Goal: Task Accomplishment & Management: Manage account settings

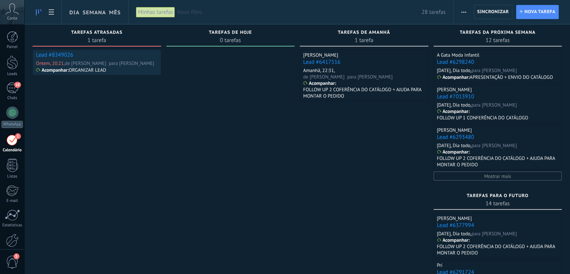
click at [55, 54] on link "Lead #8349026" at bounding box center [54, 54] width 37 height 7
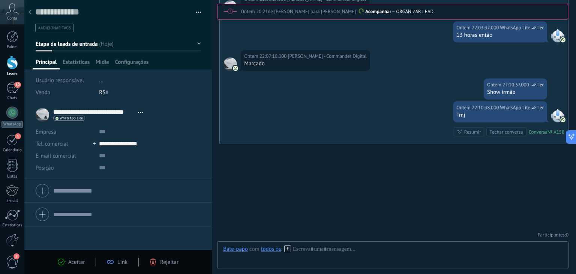
scroll to position [11, 0]
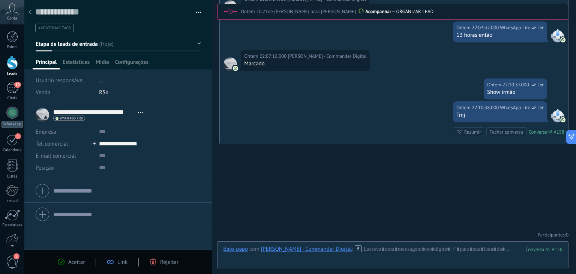
click at [60, 260] on icon at bounding box center [61, 261] width 7 height 7
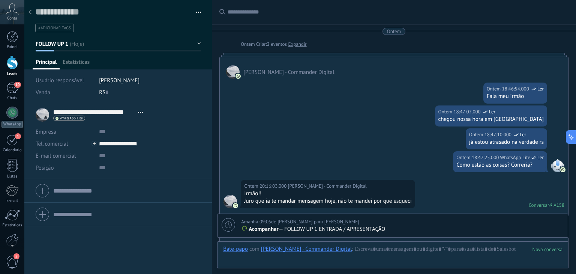
scroll to position [640, 0]
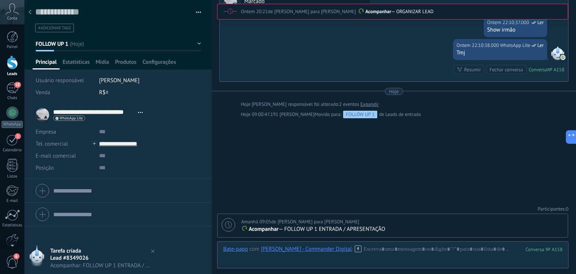
click at [82, 40] on button "FOLLOW UP 1" at bounding box center [118, 43] width 165 height 13
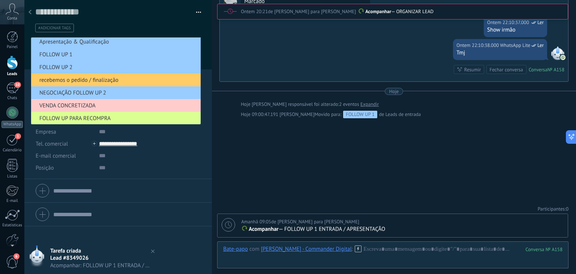
scroll to position [42, 0]
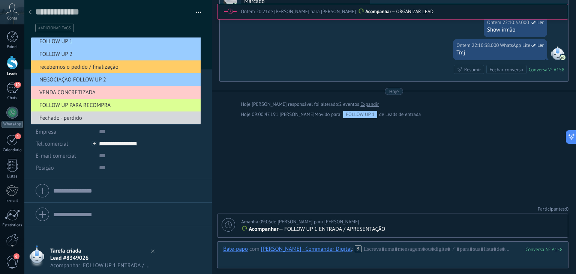
click at [82, 104] on span "FOLLOW UP PARA RECOMPRA" at bounding box center [114, 105] width 167 height 7
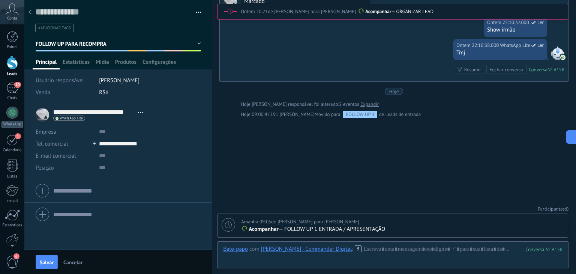
click at [225, 226] on icon at bounding box center [228, 224] width 7 height 7
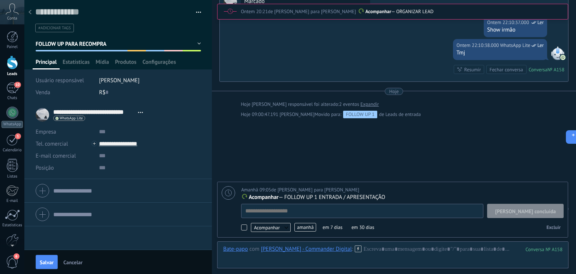
scroll to position [7, 0]
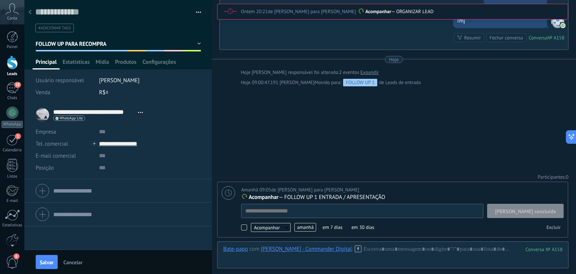
click at [308, 228] on span "amanhã" at bounding box center [305, 227] width 22 height 9
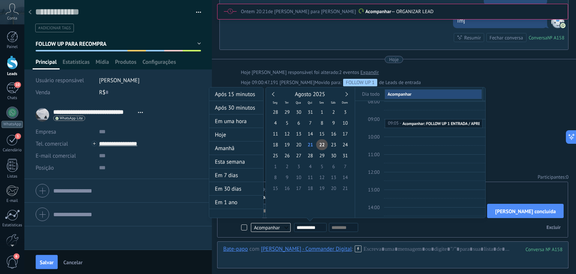
scroll to position [0, 0]
click at [76, 261] on div at bounding box center [288, 137] width 576 height 274
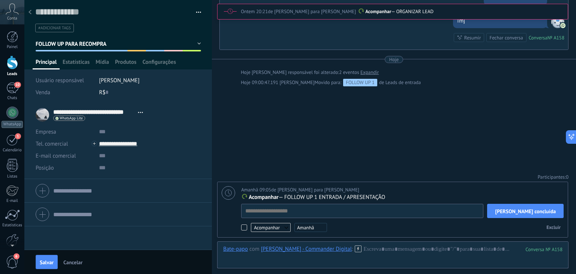
click at [76, 261] on span "Cancelar" at bounding box center [72, 261] width 19 height 5
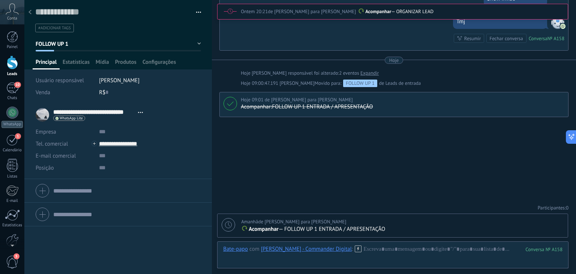
scroll to position [670, 0]
click at [232, 227] on div at bounding box center [228, 224] width 13 height 13
type textarea "**********"
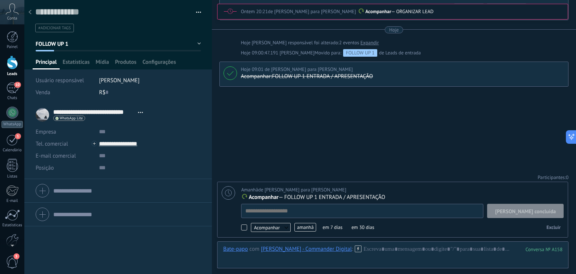
click at [304, 228] on span "amanhã" at bounding box center [305, 227] width 22 height 9
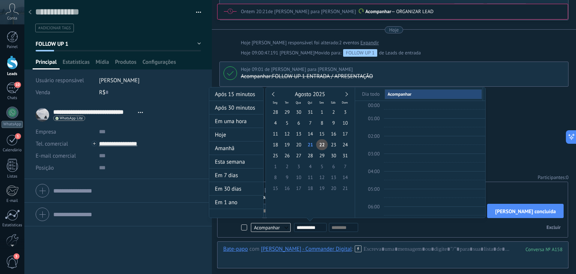
scroll to position [140, 0]
click at [344, 92] on div "Agosto 2025" at bounding box center [310, 94] width 81 height 7
click at [348, 96] on div "Agosto 2025" at bounding box center [310, 94] width 81 height 7
click at [346, 93] on link at bounding box center [345, 94] width 4 height 4
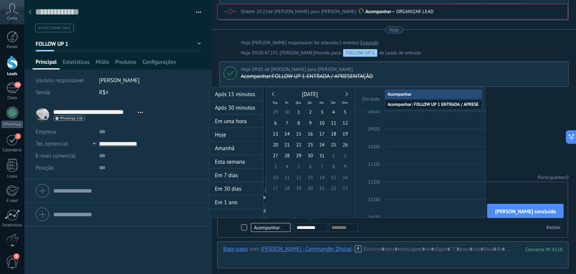
click at [346, 93] on link at bounding box center [345, 94] width 4 height 4
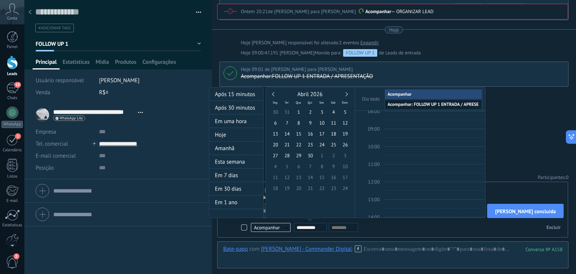
click at [346, 93] on link at bounding box center [345, 94] width 4 height 4
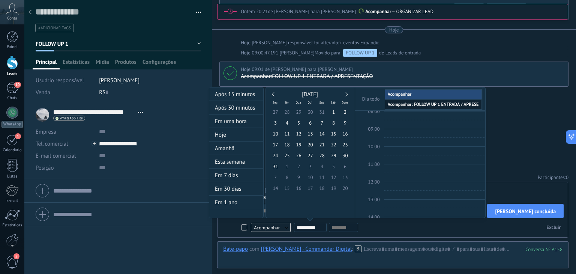
click at [272, 93] on div "[DATE]" at bounding box center [310, 94] width 81 height 7
click at [273, 95] on div "[DATE]" at bounding box center [310, 94] width 81 height 7
click at [273, 92] on div "[DATE]" at bounding box center [310, 94] width 81 height 7
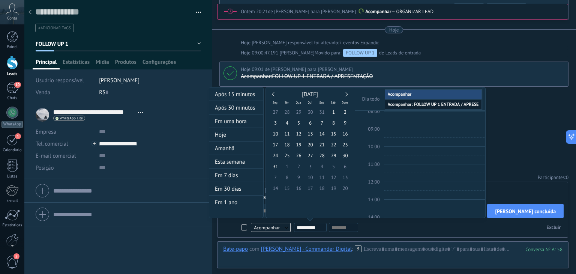
click at [272, 93] on link at bounding box center [274, 94] width 4 height 4
type input "**********"
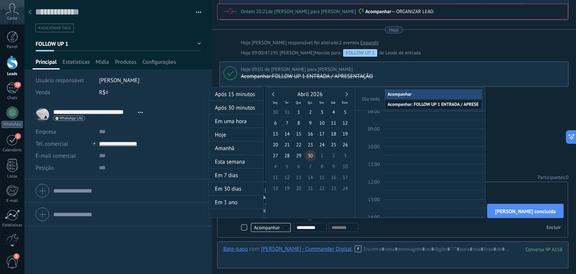
click at [310, 155] on span "30" at bounding box center [310, 155] width 12 height 11
click at [518, 134] on div at bounding box center [288, 137] width 576 height 274
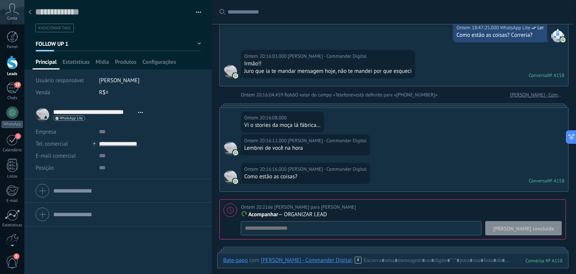
scroll to position [215, 0]
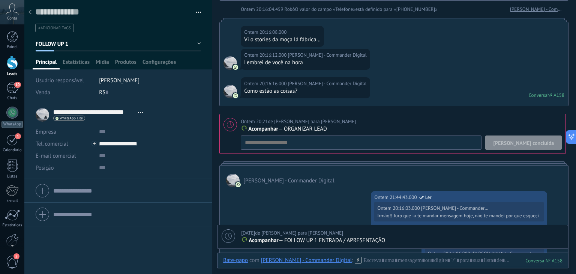
click at [537, 146] on button "[PERSON_NAME] concluída" at bounding box center [523, 142] width 76 height 14
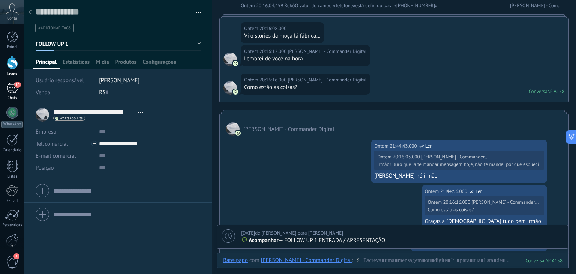
click at [14, 87] on div "10" at bounding box center [12, 87] width 12 height 11
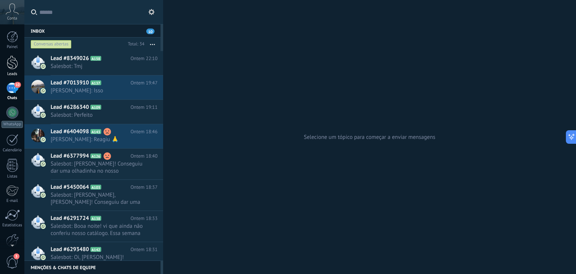
click at [11, 64] on div at bounding box center [12, 62] width 11 height 14
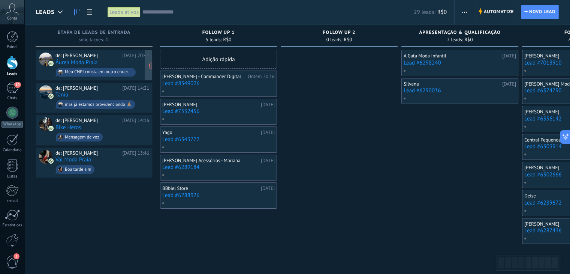
click at [107, 53] on div "de: [PERSON_NAME]" at bounding box center [87, 55] width 64 height 6
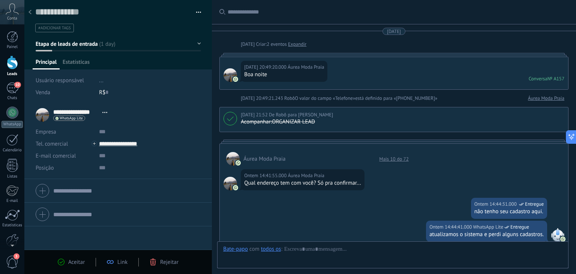
scroll to position [350, 0]
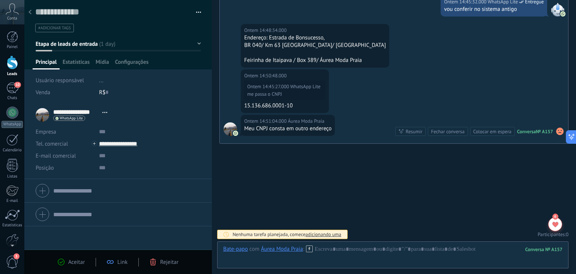
click at [64, 260] on div "Aceitar" at bounding box center [71, 261] width 27 height 7
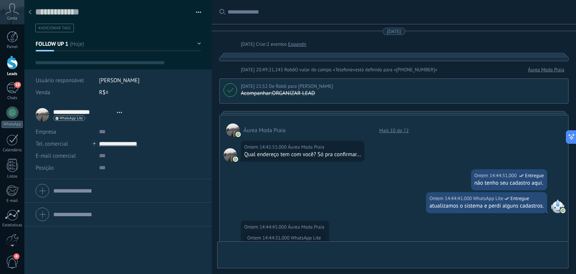
type textarea "**********"
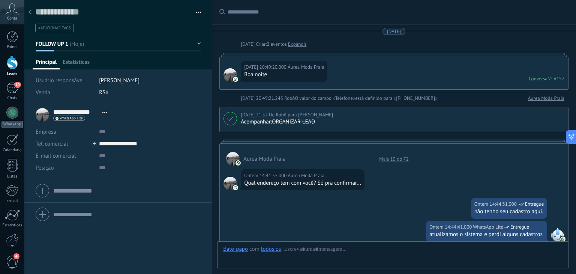
scroll to position [11, 0]
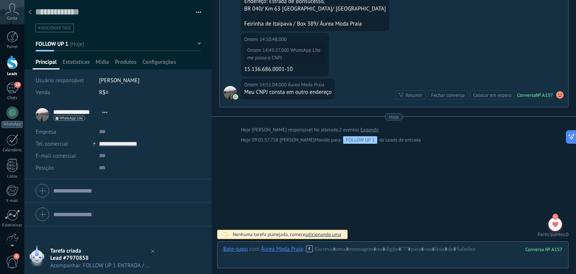
click at [31, 13] on div at bounding box center [30, 12] width 10 height 15
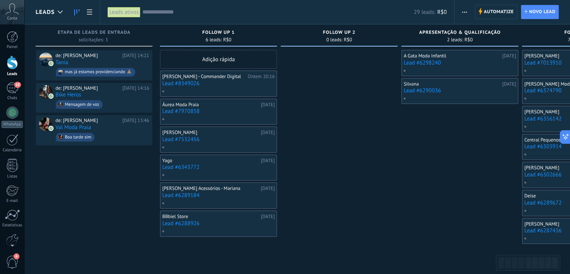
click at [155, 9] on input "text" at bounding box center [277, 12] width 271 height 8
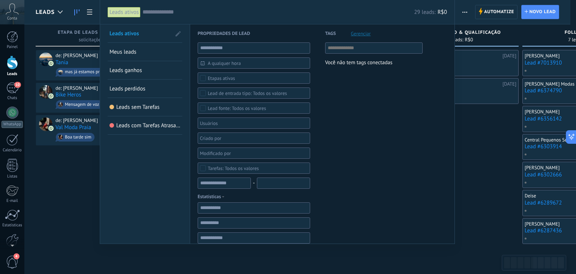
paste input "**********"
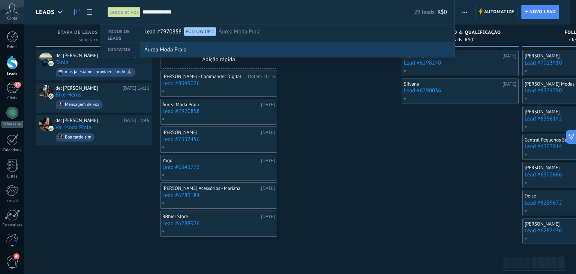
type input "**********"
click at [159, 46] on span "Áurea Moda Praia" at bounding box center [165, 50] width 42 height 14
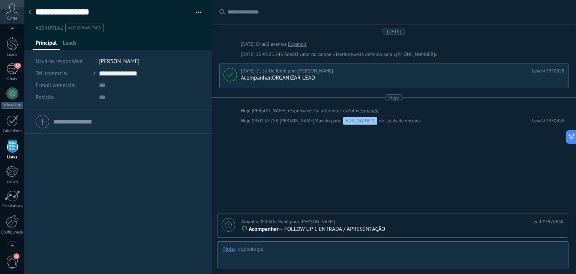
scroll to position [7, 0]
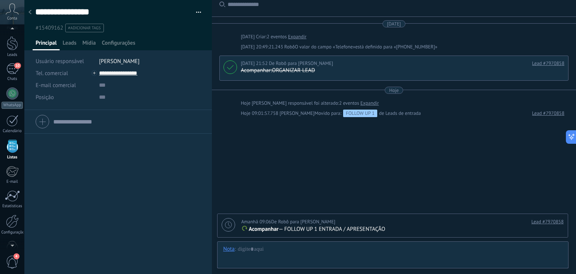
click at [426, 222] on div "Lead #7970858" at bounding box center [452, 221] width 223 height 7
type textarea "**********"
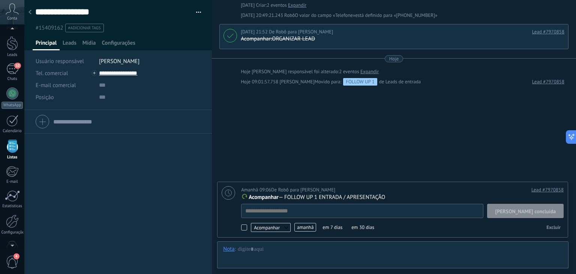
click at [305, 190] on div "Amanhã 09:06 De [PERSON_NAME] para [PERSON_NAME]" at bounding box center [288, 189] width 94 height 7
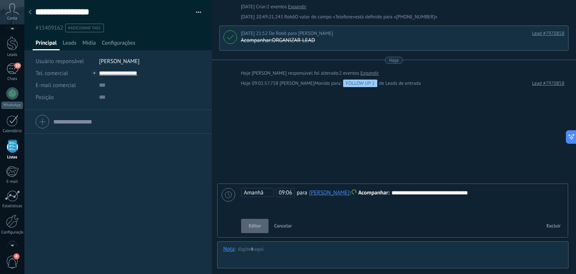
scroll to position [37, 0]
drag, startPoint x: 491, startPoint y: 192, endPoint x: 384, endPoint y: 201, distance: 106.9
click at [384, 201] on div "**********" at bounding box center [402, 201] width 322 height 27
click at [375, 192] on span "Acompanhar" at bounding box center [373, 192] width 31 height 7
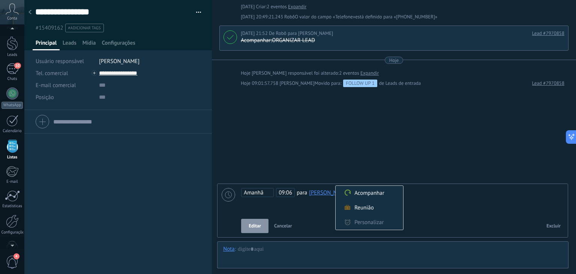
click at [433, 205] on div at bounding box center [288, 137] width 576 height 274
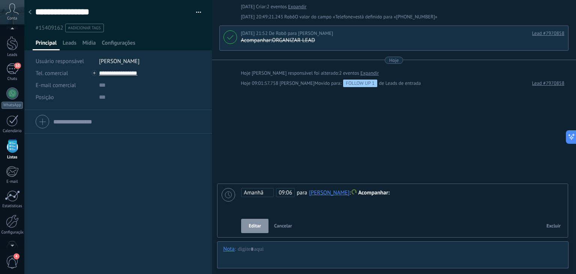
click at [396, 192] on div at bounding box center [402, 192] width 323 height 9
click at [281, 228] on span "Cancelar" at bounding box center [283, 225] width 18 height 6
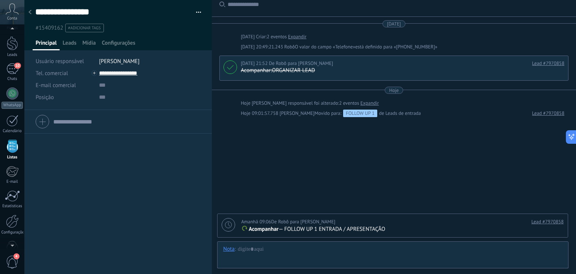
click at [421, 234] on div "Amanhã 09:06 De [PERSON_NAME] para [PERSON_NAME] rio Lead #7970858 Acompanhar —…" at bounding box center [392, 225] width 350 height 23
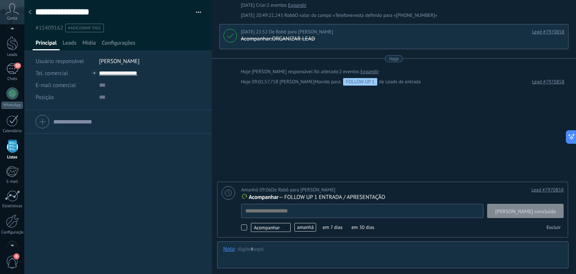
click at [548, 211] on span "[PERSON_NAME] concluída" at bounding box center [525, 210] width 61 height 5
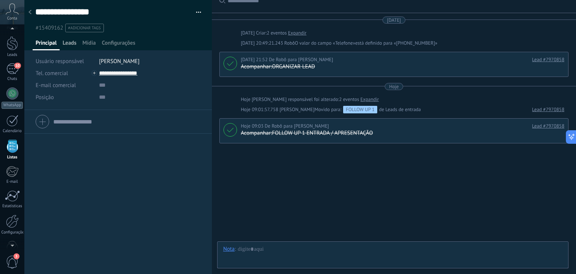
click at [69, 40] on span "Leads" at bounding box center [70, 44] width 14 height 11
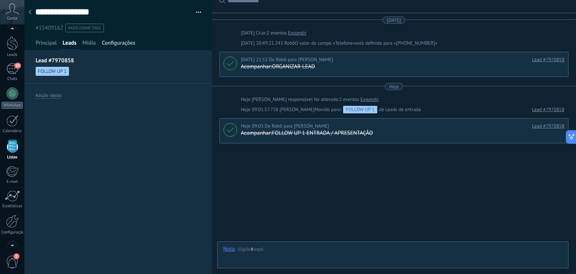
click at [111, 41] on span "Configurações" at bounding box center [118, 44] width 33 height 11
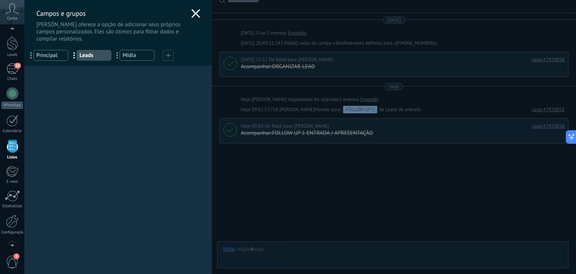
click at [195, 12] on use at bounding box center [196, 13] width 9 height 9
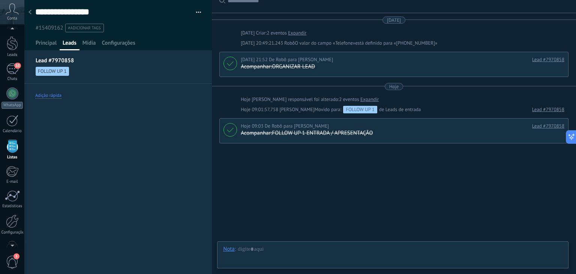
click at [53, 93] on div "Adição rápida" at bounding box center [48, 96] width 26 height 6
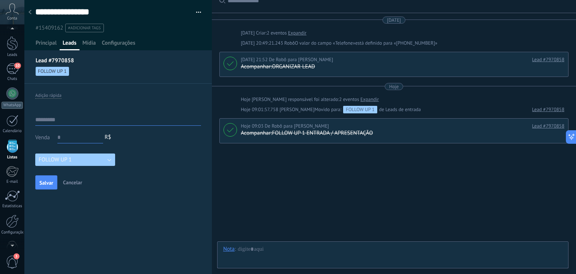
click at [108, 159] on button "FOLLOW UP 1" at bounding box center [75, 159] width 80 height 12
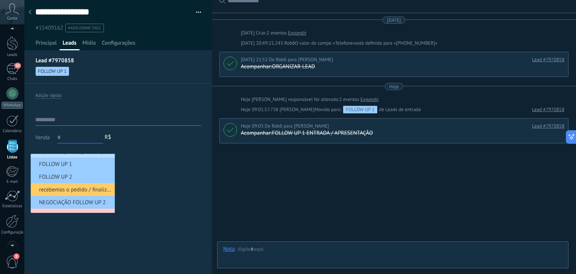
scroll to position [69, 0]
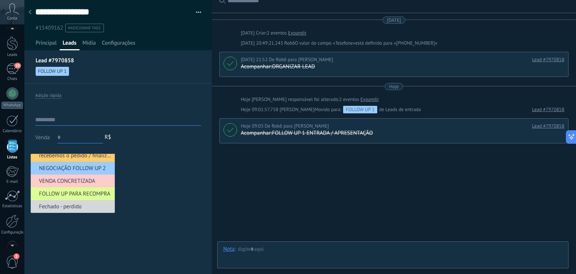
click at [67, 192] on span "FOLLOW UP PARA RECOMPRA" at bounding box center [72, 193] width 82 height 7
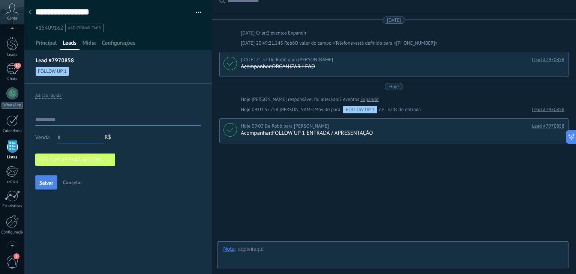
click at [43, 187] on button "Salvar" at bounding box center [46, 182] width 22 height 14
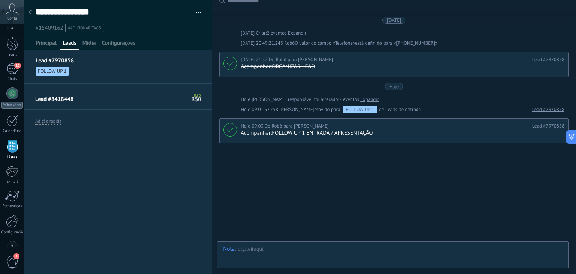
click at [66, 99] on link "Lead #8418448" at bounding box center [113, 99] width 156 height 7
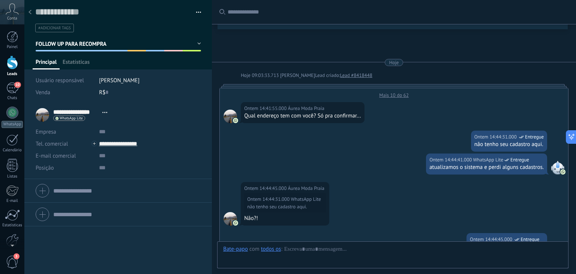
scroll to position [310, 0]
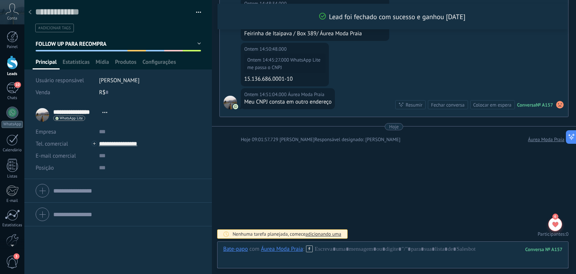
click at [102, 44] on span "FOLLOW UP PARA RECOMPRA" at bounding box center [71, 43] width 71 height 7
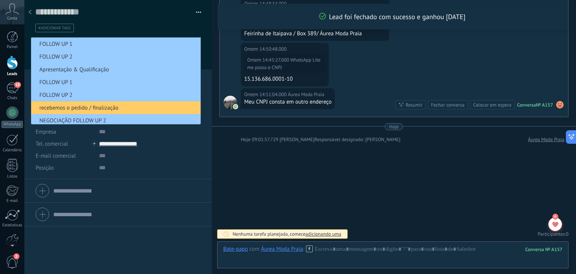
scroll to position [42, 0]
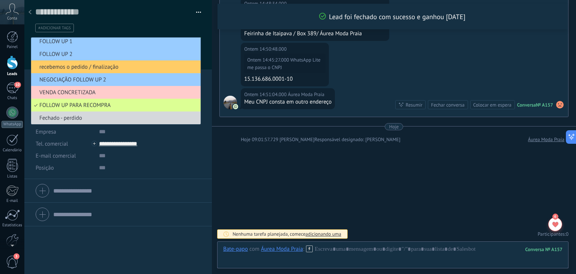
click at [71, 101] on li "FOLLOW UP PARA RECOMPRA" at bounding box center [115, 105] width 169 height 13
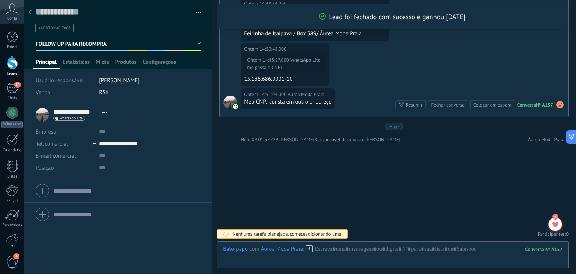
click at [343, 251] on div at bounding box center [392, 256] width 339 height 22
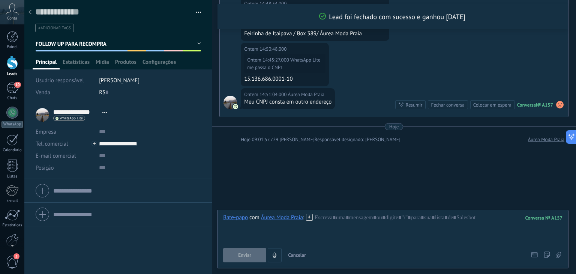
click at [297, 256] on span "Cancelar" at bounding box center [297, 255] width 18 height 6
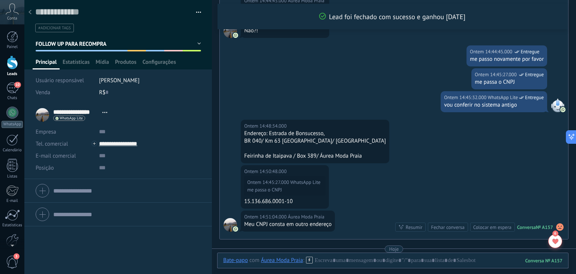
scroll to position [310, 0]
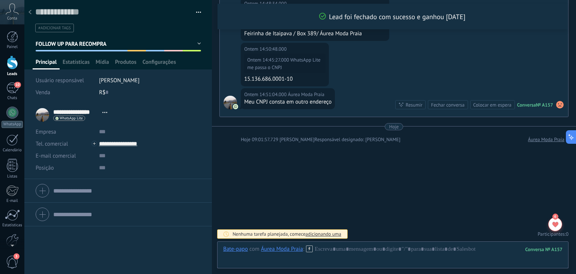
click at [67, 45] on span "FOLLOW UP PARA RECOMPRA" at bounding box center [71, 43] width 71 height 7
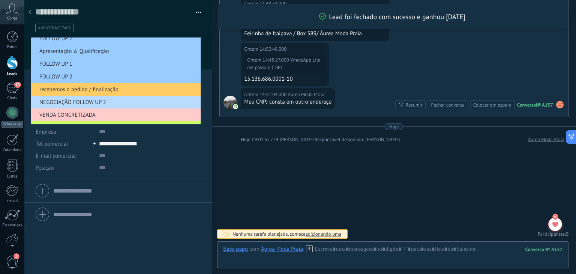
scroll to position [0, 0]
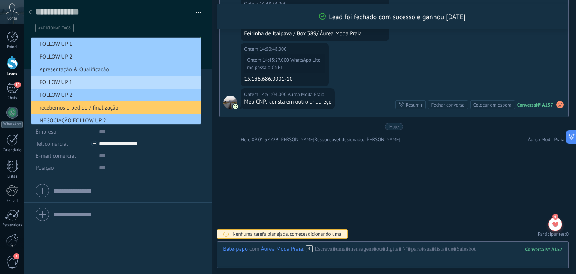
click at [72, 80] on span "FOLLOW UP 1" at bounding box center [114, 82] width 167 height 7
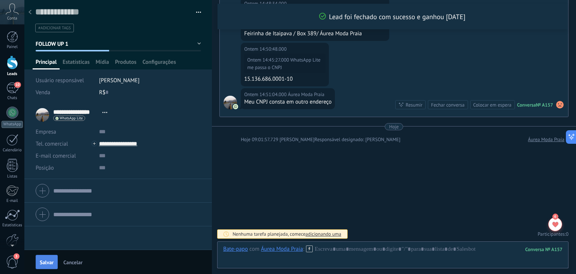
click at [50, 263] on span "Salvar" at bounding box center [47, 261] width 14 height 5
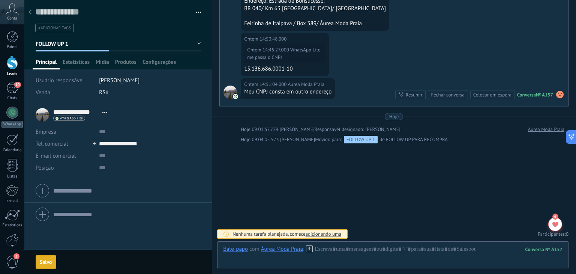
click at [59, 43] on span "FOLLOW UP 1" at bounding box center [52, 43] width 33 height 7
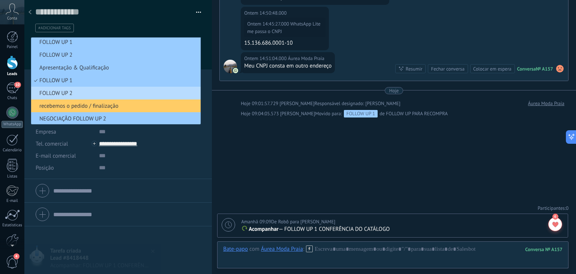
scroll to position [42, 0]
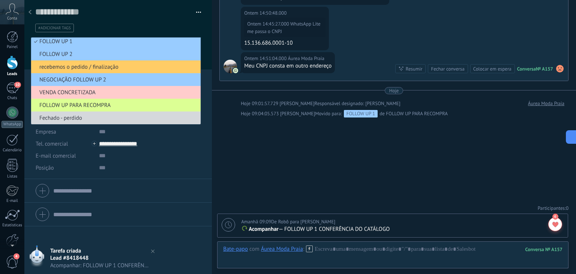
click at [59, 103] on span "FOLLOW UP PARA RECOMPRA" at bounding box center [114, 105] width 167 height 7
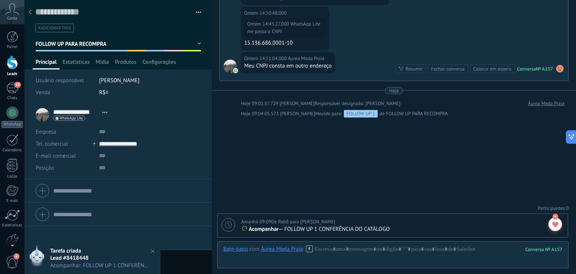
click at [151, 251] on img at bounding box center [152, 251] width 11 height 11
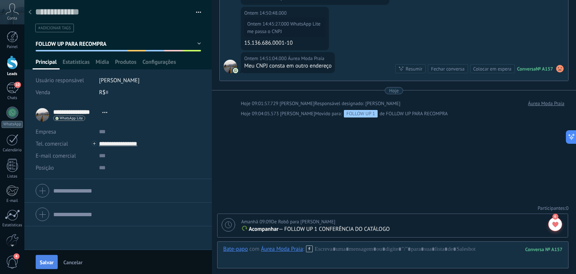
click at [44, 264] on span "Salvar" at bounding box center [47, 261] width 14 height 5
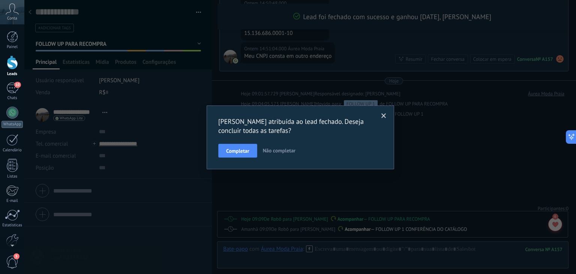
scroll to position [358, 0]
click at [249, 153] on span "Completar" at bounding box center [237, 150] width 23 height 5
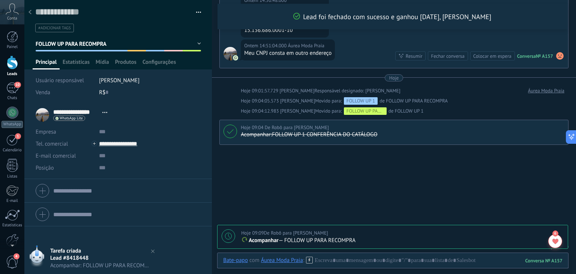
click at [226, 240] on div at bounding box center [228, 235] width 13 height 13
type textarea "**********"
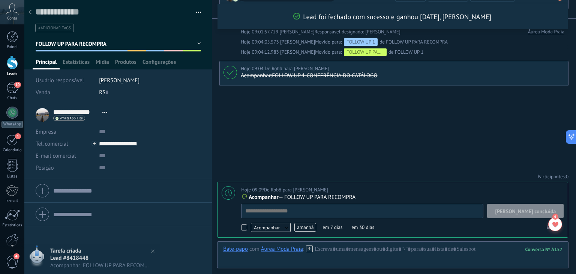
scroll to position [7, 0]
click at [306, 229] on span "amanhã" at bounding box center [305, 227] width 22 height 9
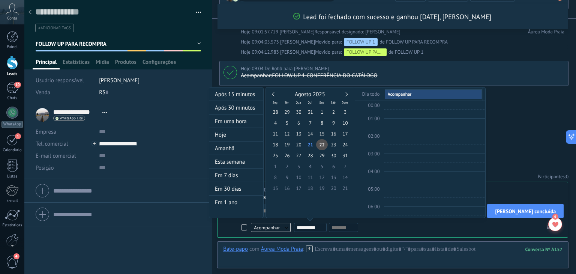
scroll to position [140, 0]
click at [348, 95] on div "Agosto 2025" at bounding box center [310, 94] width 81 height 7
click at [346, 95] on div "Agosto 2025" at bounding box center [310, 94] width 81 height 7
click at [346, 91] on div "Agosto 2025" at bounding box center [310, 94] width 81 height 7
click at [345, 94] on link at bounding box center [345, 94] width 4 height 4
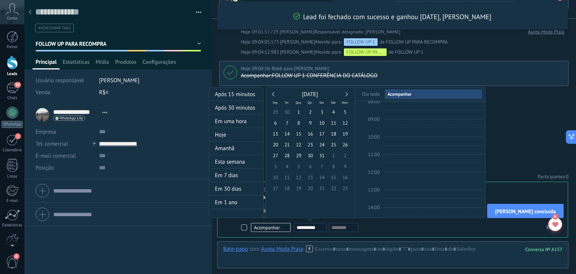
click at [345, 94] on link at bounding box center [345, 94] width 4 height 4
type input "**********"
click at [300, 114] on span "1" at bounding box center [299, 111] width 12 height 11
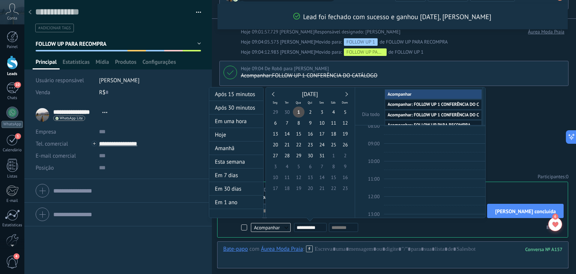
click at [514, 135] on div at bounding box center [288, 137] width 576 height 274
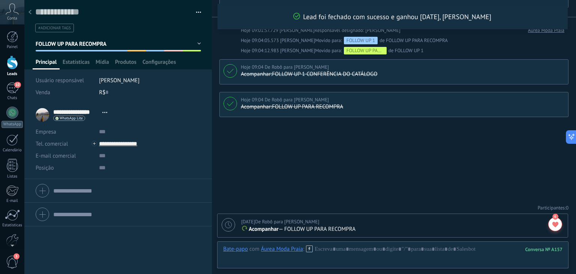
scroll to position [418, 0]
click at [31, 14] on use at bounding box center [29, 12] width 3 height 4
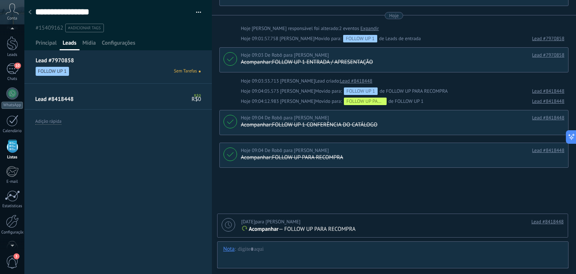
scroll to position [132, 0]
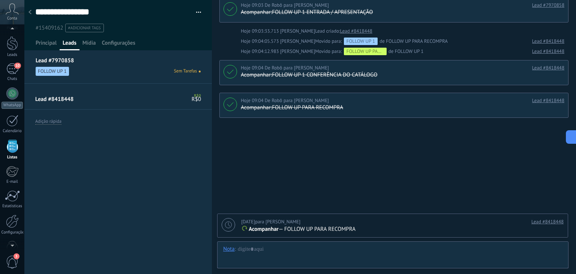
click at [32, 12] on div at bounding box center [30, 12] width 10 height 15
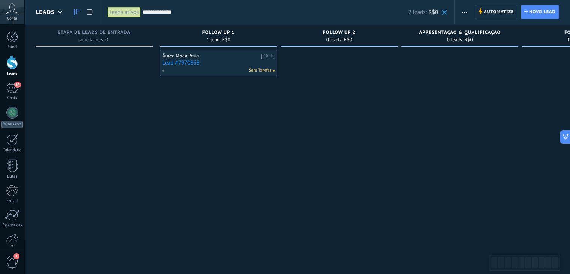
drag, startPoint x: 193, startPoint y: 12, endPoint x: 129, endPoint y: 12, distance: 64.9
click at [129, 12] on div "**********" at bounding box center [277, 12] width 355 height 24
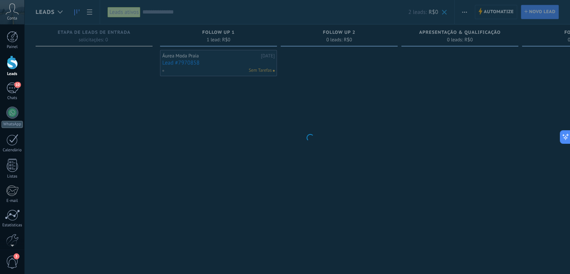
click at [184, 147] on body ".abccls-1,.abccls-2{fill-rule:evenodd}.abccls-2{fill:#fff} .abfcls-1{fill:none}…" at bounding box center [285, 137] width 570 height 274
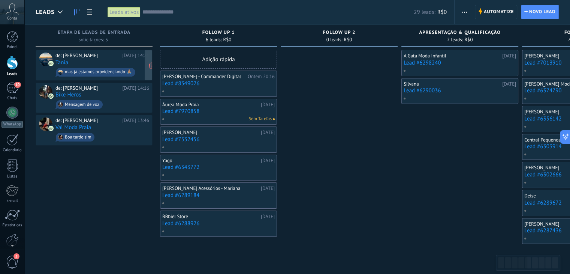
click at [62, 63] on link "Tania" at bounding box center [61, 62] width 13 height 6
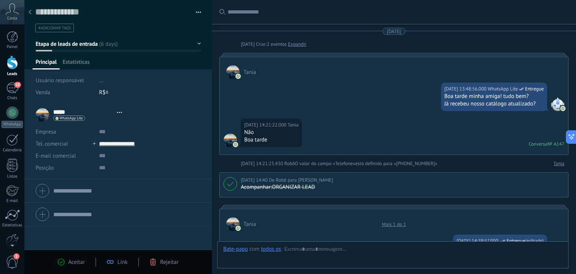
type textarea "**********"
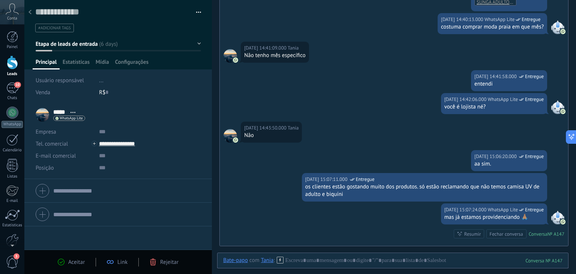
scroll to position [448, 0]
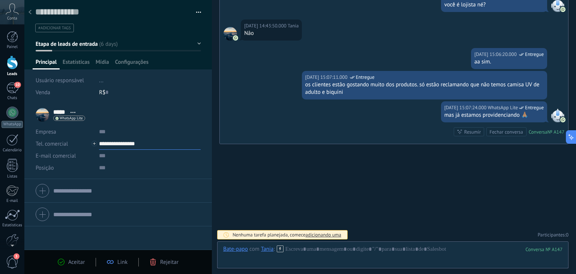
click at [121, 144] on input "**********" at bounding box center [150, 144] width 102 height 12
type input "**********"
click at [121, 182] on div "Copiar" at bounding box center [143, 181] width 89 height 13
click at [68, 261] on span "Aceitar" at bounding box center [76, 261] width 16 height 7
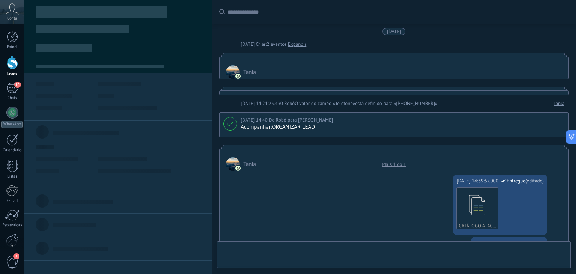
type textarea "**********"
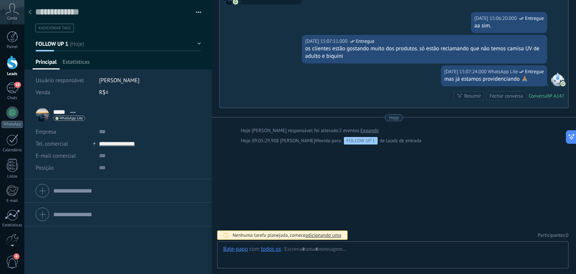
scroll to position [11, 0]
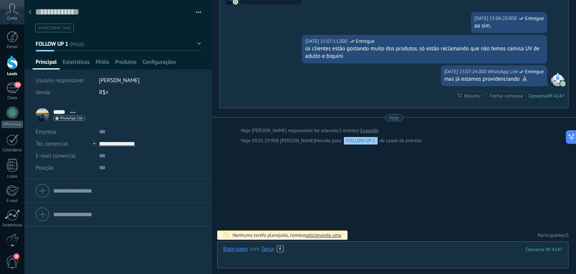
click at [315, 249] on div at bounding box center [392, 256] width 339 height 22
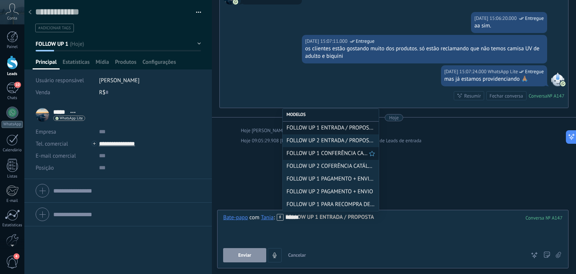
click at [340, 155] on span "FOLLOW UP 1 CONFERÊNCIA CATÁLOGO" at bounding box center [327, 153] width 82 height 7
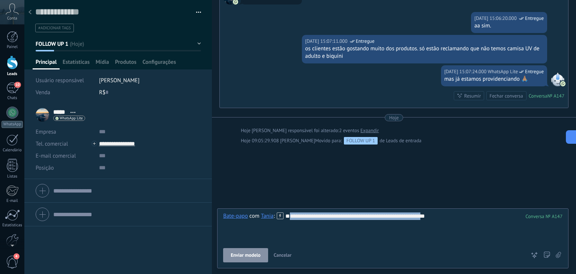
drag, startPoint x: 378, startPoint y: 232, endPoint x: 217, endPoint y: 231, distance: 160.9
click at [217, 231] on div "**********" at bounding box center [392, 238] width 351 height 60
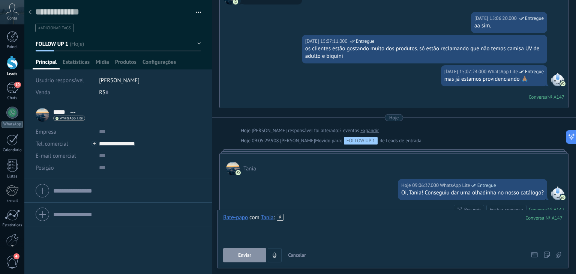
scroll to position [590, 0]
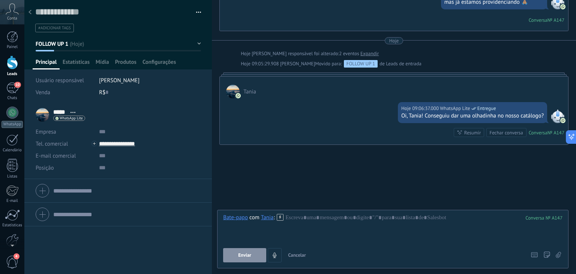
click at [300, 255] on span "Cancelar" at bounding box center [297, 255] width 18 height 6
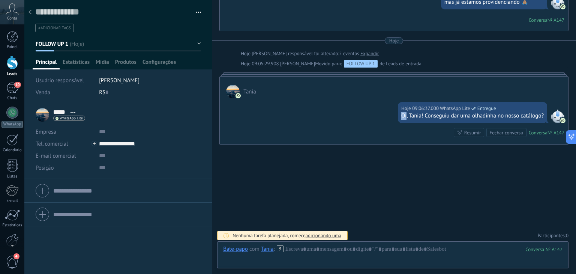
click at [67, 45] on span "FOLLOW UP 1" at bounding box center [52, 43] width 33 height 7
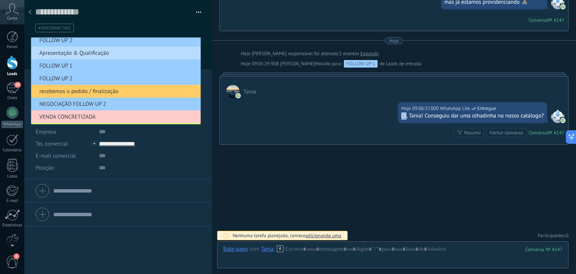
scroll to position [0, 0]
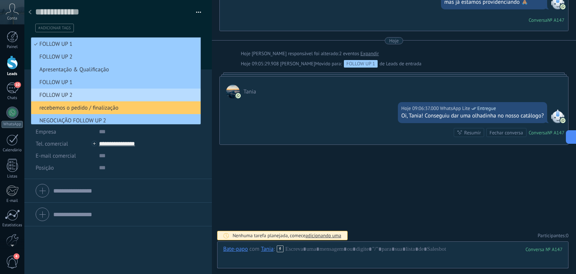
click at [82, 96] on span "FOLLOW UP 2" at bounding box center [114, 94] width 167 height 7
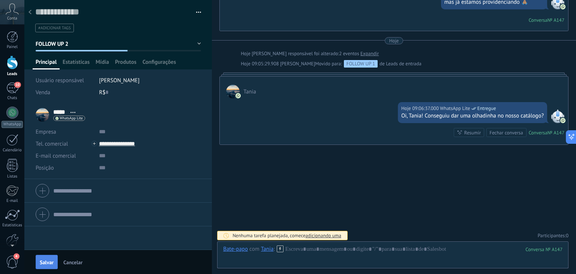
click at [40, 263] on span "Salvar" at bounding box center [47, 261] width 14 height 5
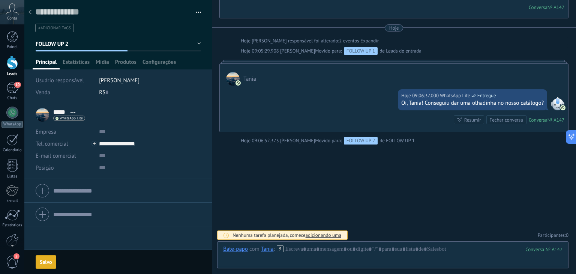
scroll to position [628, 0]
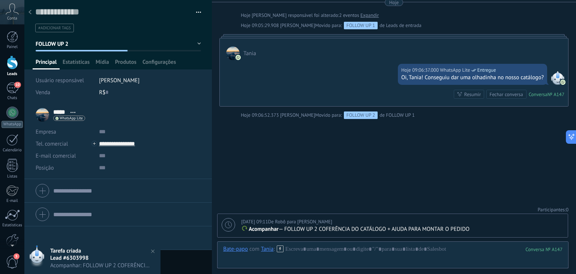
click at [228, 226] on icon at bounding box center [228, 224] width 7 height 7
type textarea "**********"
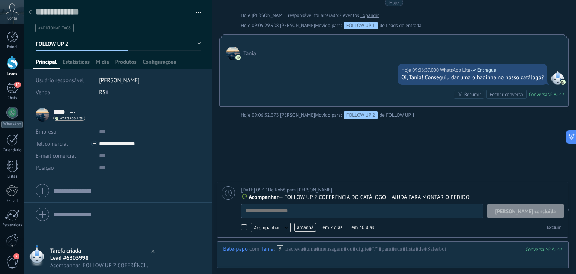
scroll to position [7, 0]
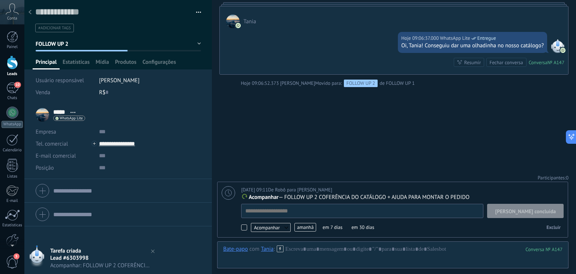
click at [302, 229] on span "amanhã" at bounding box center [305, 227] width 22 height 9
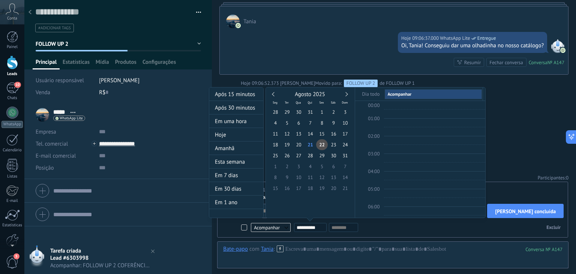
scroll to position [140, 0]
type input "**********"
click at [288, 157] on span "26" at bounding box center [287, 155] width 12 height 11
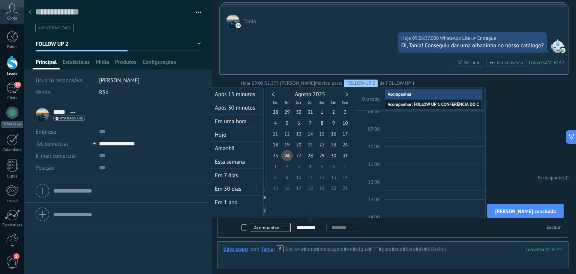
click at [508, 165] on div at bounding box center [288, 137] width 576 height 274
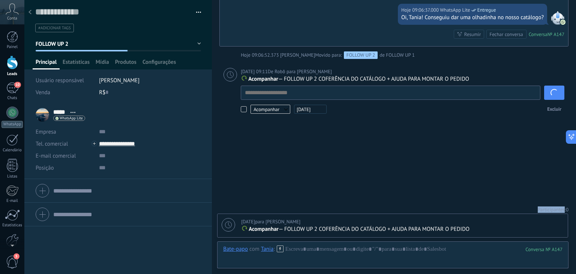
scroll to position [658, 0]
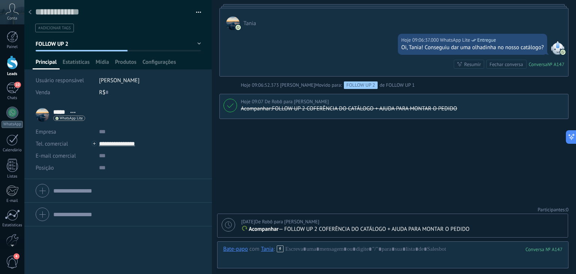
click at [30, 12] on icon at bounding box center [29, 12] width 3 height 4
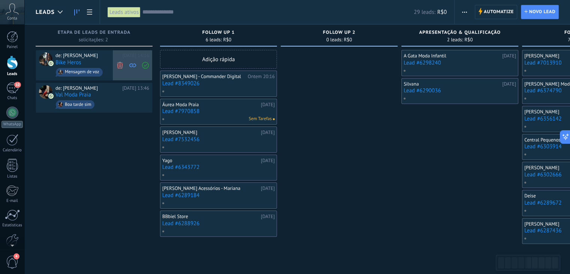
click at [120, 66] on icon at bounding box center [120, 64] width 7 height 7
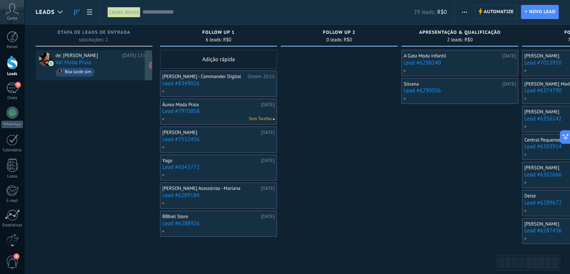
click at [65, 62] on link "Val Moda Praia" at bounding box center [73, 62] width 36 height 6
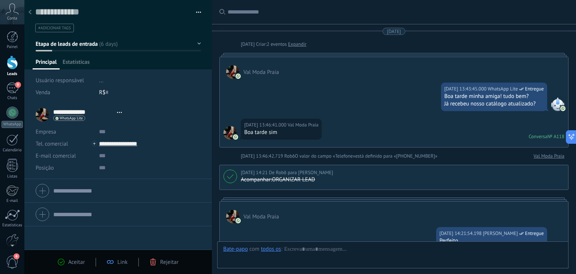
type textarea "**********"
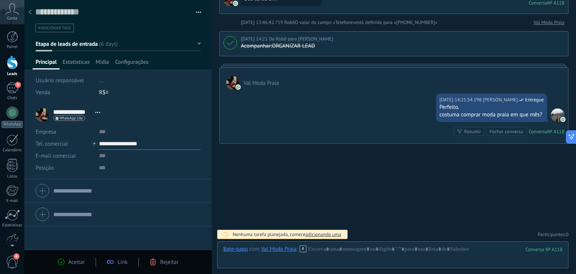
click at [126, 144] on input "**********" at bounding box center [150, 144] width 102 height 12
type input "**********"
click at [127, 180] on div "Copiar" at bounding box center [143, 181] width 89 height 13
click at [327, 248] on div at bounding box center [392, 256] width 339 height 22
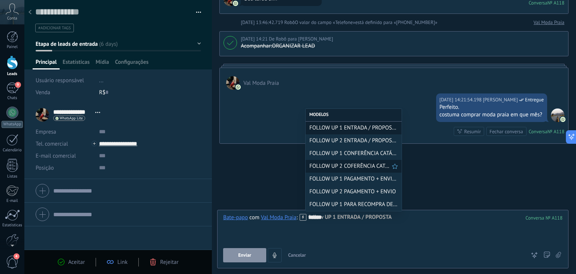
click at [354, 166] on span "FOLLOW UP 2 COFERÊNCIA CATÁLOGO" at bounding box center [350, 165] width 82 height 7
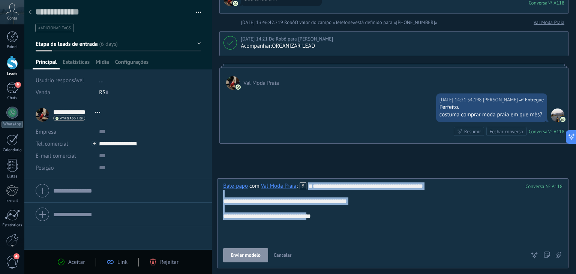
drag, startPoint x: 321, startPoint y: 232, endPoint x: 174, endPoint y: 188, distance: 153.0
click at [174, 188] on div "Salvar e criar Imprimir Gerenciar tags" at bounding box center [300, 137] width 552 height 274
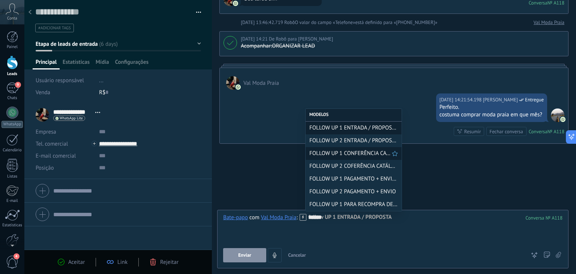
click at [354, 156] on span "FOLLOW UP 1 CONFERÊNCIA CATÁLOGO" at bounding box center [350, 153] width 82 height 7
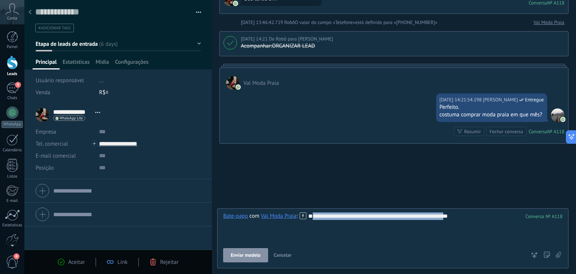
drag, startPoint x: 373, startPoint y: 233, endPoint x: 222, endPoint y: 231, distance: 151.5
click at [222, 231] on div "**********" at bounding box center [392, 238] width 351 height 60
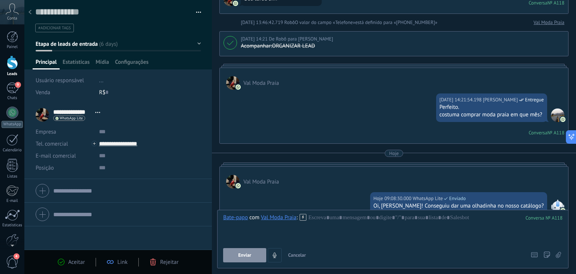
click at [91, 45] on span "Etapa de leads de entrada" at bounding box center [67, 43] width 62 height 7
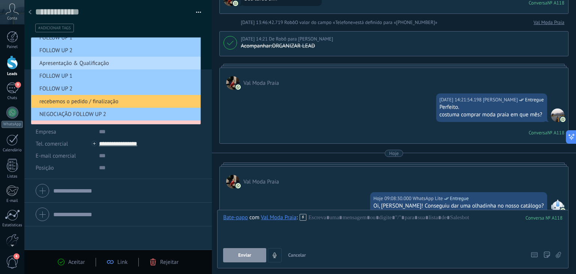
scroll to position [37, 0]
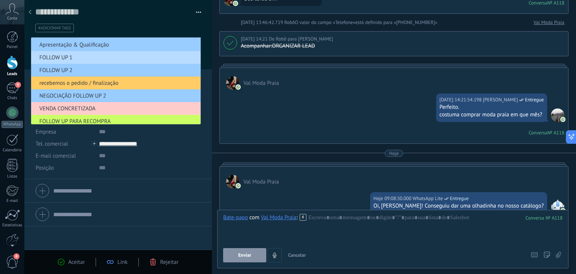
click at [83, 55] on span "FOLLOW UP 1" at bounding box center [114, 57] width 167 height 7
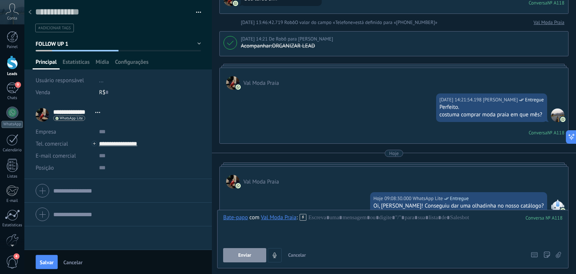
click at [80, 42] on button "FOLLOW UP 1" at bounding box center [118, 43] width 165 height 13
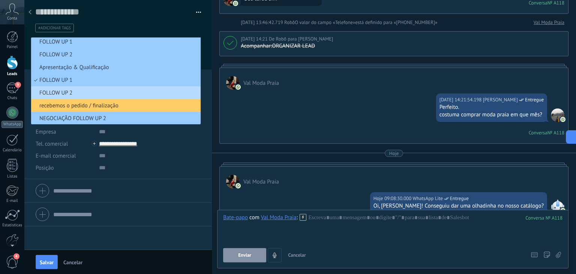
click at [69, 90] on span "FOLLOW UP 2" at bounding box center [114, 92] width 167 height 7
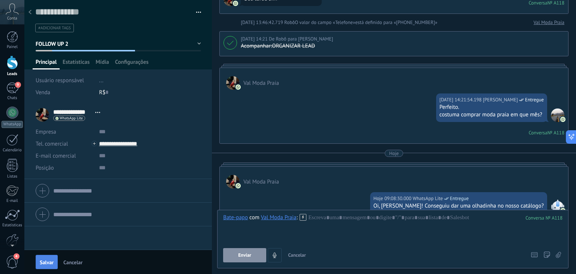
click at [51, 256] on button "Salvar" at bounding box center [47, 262] width 22 height 14
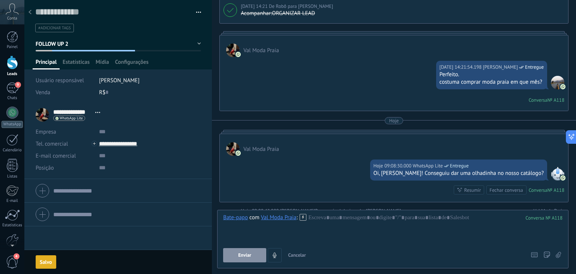
click at [298, 254] on span "Cancelar" at bounding box center [297, 255] width 18 height 6
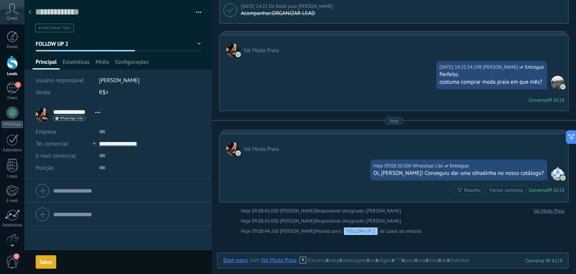
scroll to position [192, 0]
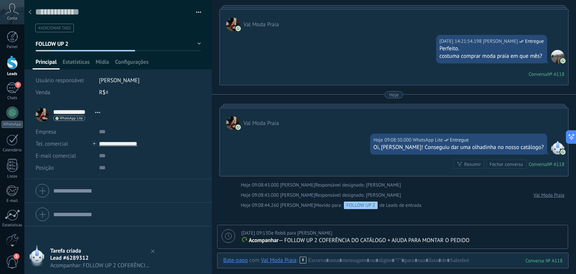
click at [227, 235] on icon at bounding box center [228, 235] width 7 height 7
type textarea "**********"
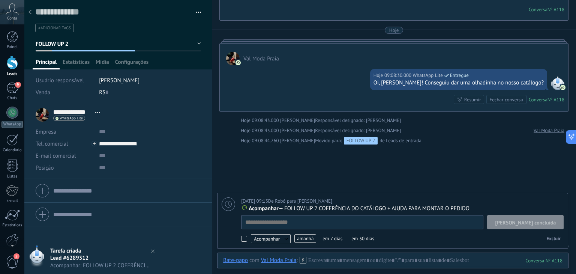
click at [305, 240] on span "amanhã" at bounding box center [305, 238] width 22 height 9
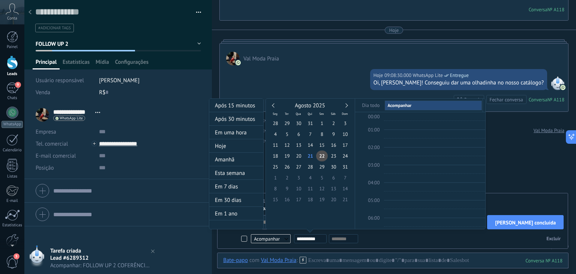
scroll to position [140, 0]
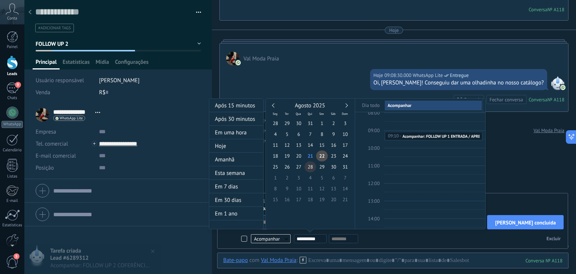
type input "**********"
click at [310, 169] on span "28" at bounding box center [310, 166] width 12 height 11
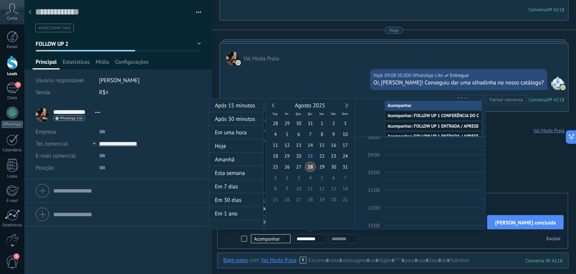
click at [511, 153] on div at bounding box center [288, 137] width 576 height 274
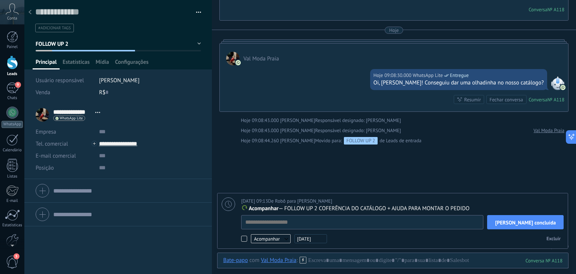
click at [468, 164] on div "Buscar Carregar mais [DATE] [DATE] Criar: 2 eventos Expandir Val Moda Praia [DA…" at bounding box center [394, 38] width 364 height 589
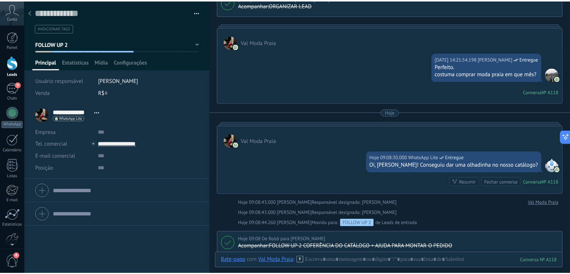
scroll to position [262, 0]
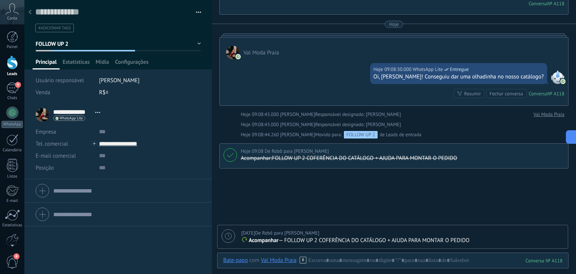
click at [31, 14] on use at bounding box center [29, 12] width 3 height 4
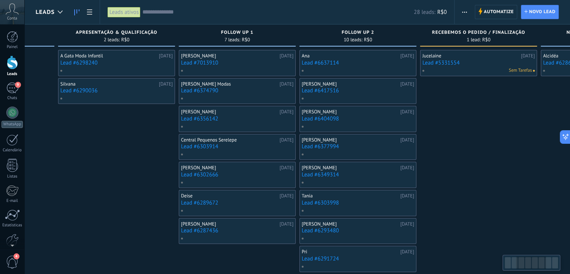
drag, startPoint x: 306, startPoint y: 211, endPoint x: 148, endPoint y: 197, distance: 157.7
click at [150, 197] on div "A Gata Moda Infantil [DATE] Lead #6298240 Silvana [DATE] Lead #6290036" at bounding box center [116, 189] width 117 height 278
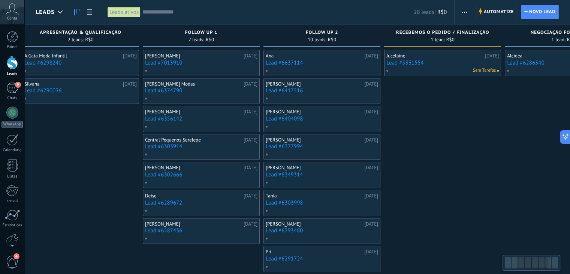
drag, startPoint x: 508, startPoint y: 168, endPoint x: 465, endPoint y: 171, distance: 43.2
click at [470, 171] on div "Jucelaine [DATE] Lead #5331554 Sem Tarefas" at bounding box center [442, 189] width 117 height 278
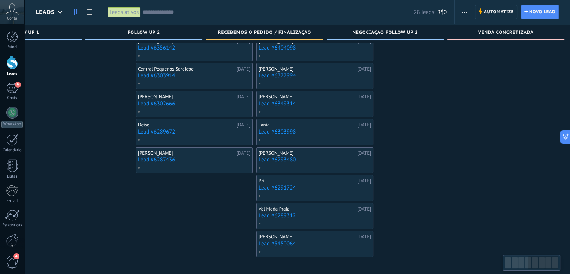
scroll to position [0, 439]
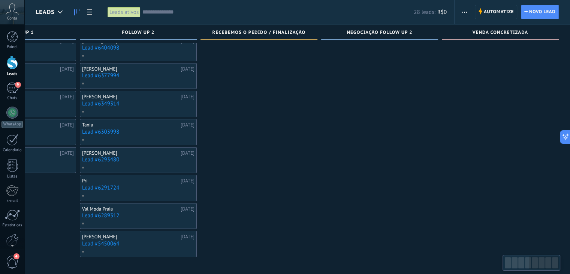
drag, startPoint x: 501, startPoint y: 176, endPoint x: 149, endPoint y: 168, distance: 351.8
click at [149, 168] on div "Etapa de leads de entrada solicitações: 0 0 0 0 0 0 0 0 0 FOLLOW UP 1 6 leads: …" at bounding box center [83, 105] width 973 height 303
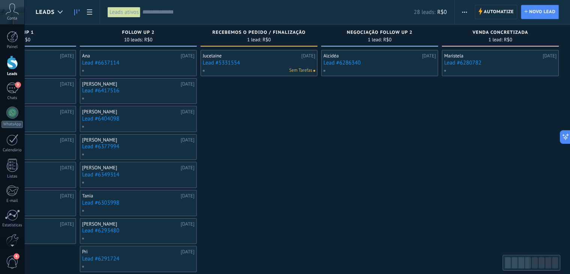
drag, startPoint x: 276, startPoint y: 179, endPoint x: 242, endPoint y: 175, distance: 33.5
click at [243, 176] on div "Jucelaine [DATE] Lead #5331554 Sem Tarefas" at bounding box center [259, 189] width 117 height 278
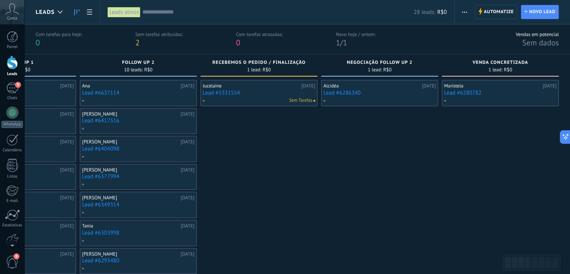
drag, startPoint x: 470, startPoint y: 181, endPoint x: 359, endPoint y: 180, distance: 110.6
click at [361, 180] on div "Etapa de leads de entrada solicitações: 0 0 0 0 0 0 0 0 0 FOLLOW UP 1 6 leads: …" at bounding box center [83, 205] width 973 height 303
drag, startPoint x: 316, startPoint y: 191, endPoint x: 195, endPoint y: 182, distance: 121.8
click at [198, 183] on div "Etapa de leads de entrada solicitações: 0 0 0 0 0 0 0 0 0 FOLLOW UP 1 6 leads: …" at bounding box center [83, 205] width 973 height 303
click at [494, 13] on span "Automatize" at bounding box center [499, 11] width 30 height 13
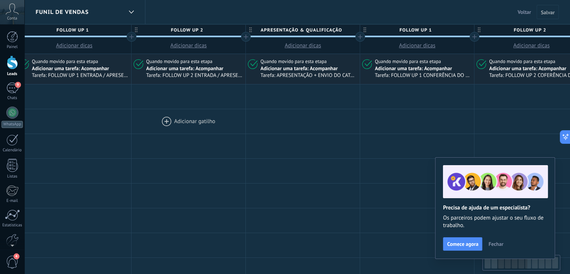
scroll to position [0, 243]
drag, startPoint x: 472, startPoint y: 123, endPoint x: 231, endPoint y: 128, distance: 241.2
click at [231, 128] on div at bounding box center [188, 121] width 114 height 24
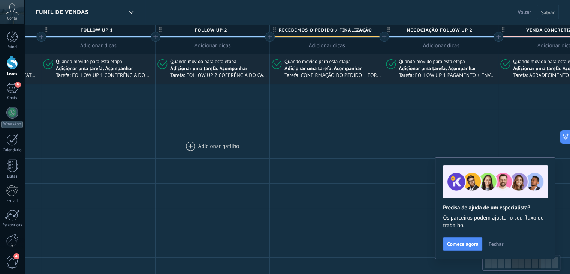
drag, startPoint x: 495, startPoint y: 116, endPoint x: 175, endPoint y: 141, distance: 320.1
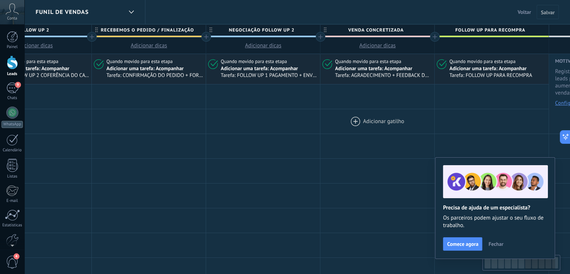
scroll to position [0, 756]
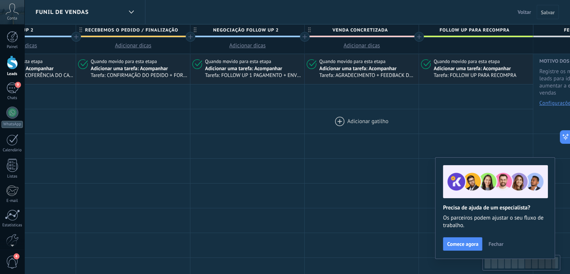
drag, startPoint x: 511, startPoint y: 104, endPoint x: 319, endPoint y: 122, distance: 193.2
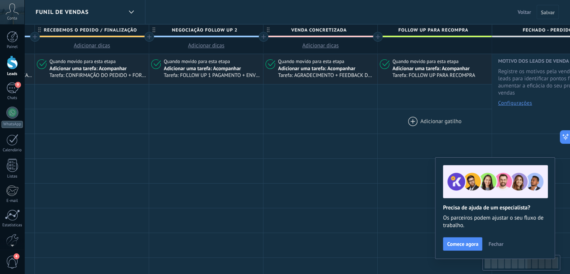
scroll to position [0, 808]
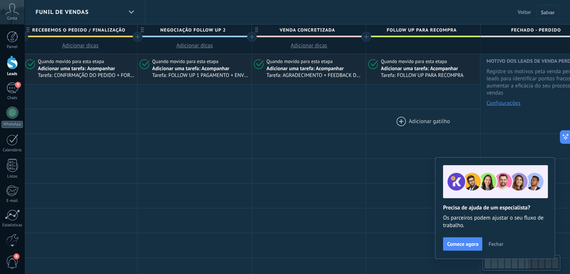
drag, startPoint x: 502, startPoint y: 125, endPoint x: 450, endPoint y: 130, distance: 52.4
click at [450, 130] on div at bounding box center [423, 121] width 114 height 24
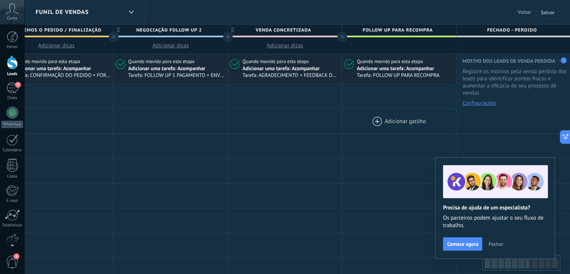
drag, startPoint x: 502, startPoint y: 135, endPoint x: 421, endPoint y: 130, distance: 81.6
drag, startPoint x: 449, startPoint y: 69, endPoint x: 468, endPoint y: 69, distance: 18.7
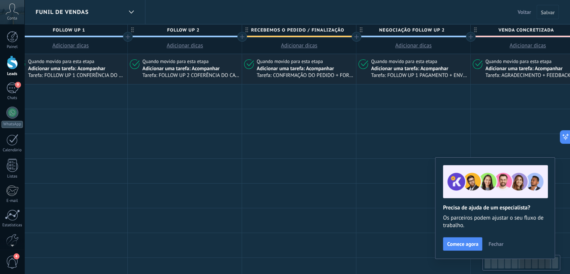
drag, startPoint x: 376, startPoint y: 152, endPoint x: 861, endPoint y: 143, distance: 484.2
click at [570, 143] on html ".abccls-1,.abccls-2{fill-rule:evenodd}.abccls-2{fill:#fff} .abfcls-1{fill:none}…" at bounding box center [285, 137] width 570 height 274
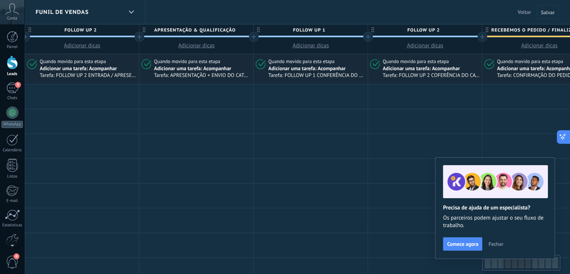
drag, startPoint x: 201, startPoint y: 113, endPoint x: 561, endPoint y: 138, distance: 360.4
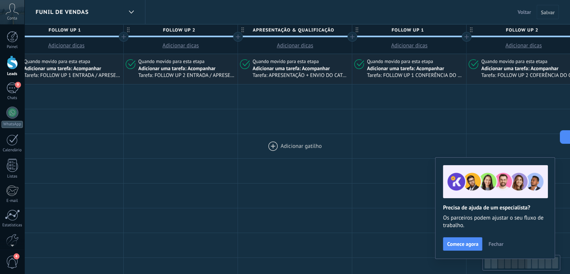
drag, startPoint x: 270, startPoint y: 138, endPoint x: 511, endPoint y: 141, distance: 240.4
click at [352, 141] on div at bounding box center [295, 146] width 114 height 24
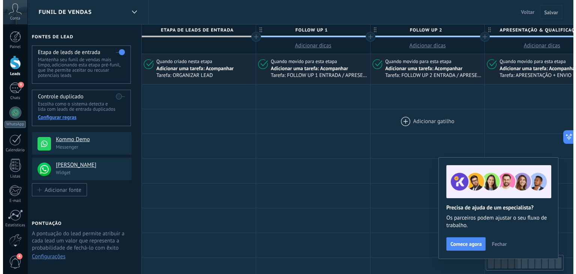
scroll to position [0, 0]
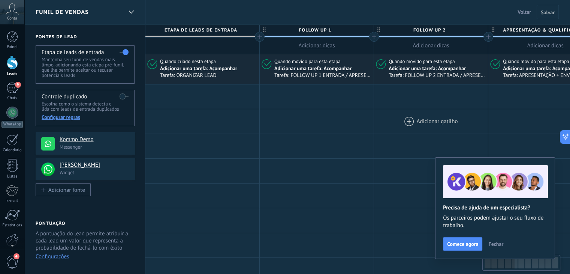
drag, startPoint x: 238, startPoint y: 132, endPoint x: 481, endPoint y: 130, distance: 243.0
click at [9, 64] on div at bounding box center [12, 62] width 11 height 14
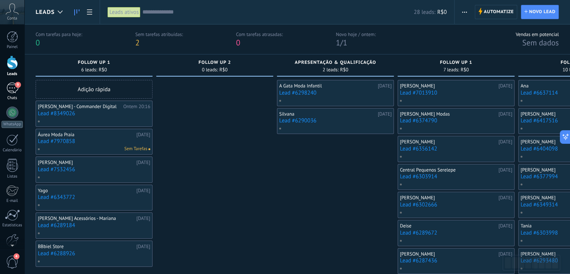
click at [7, 87] on div "9" at bounding box center [12, 87] width 12 height 11
